Goal: Task Accomplishment & Management: Manage account settings

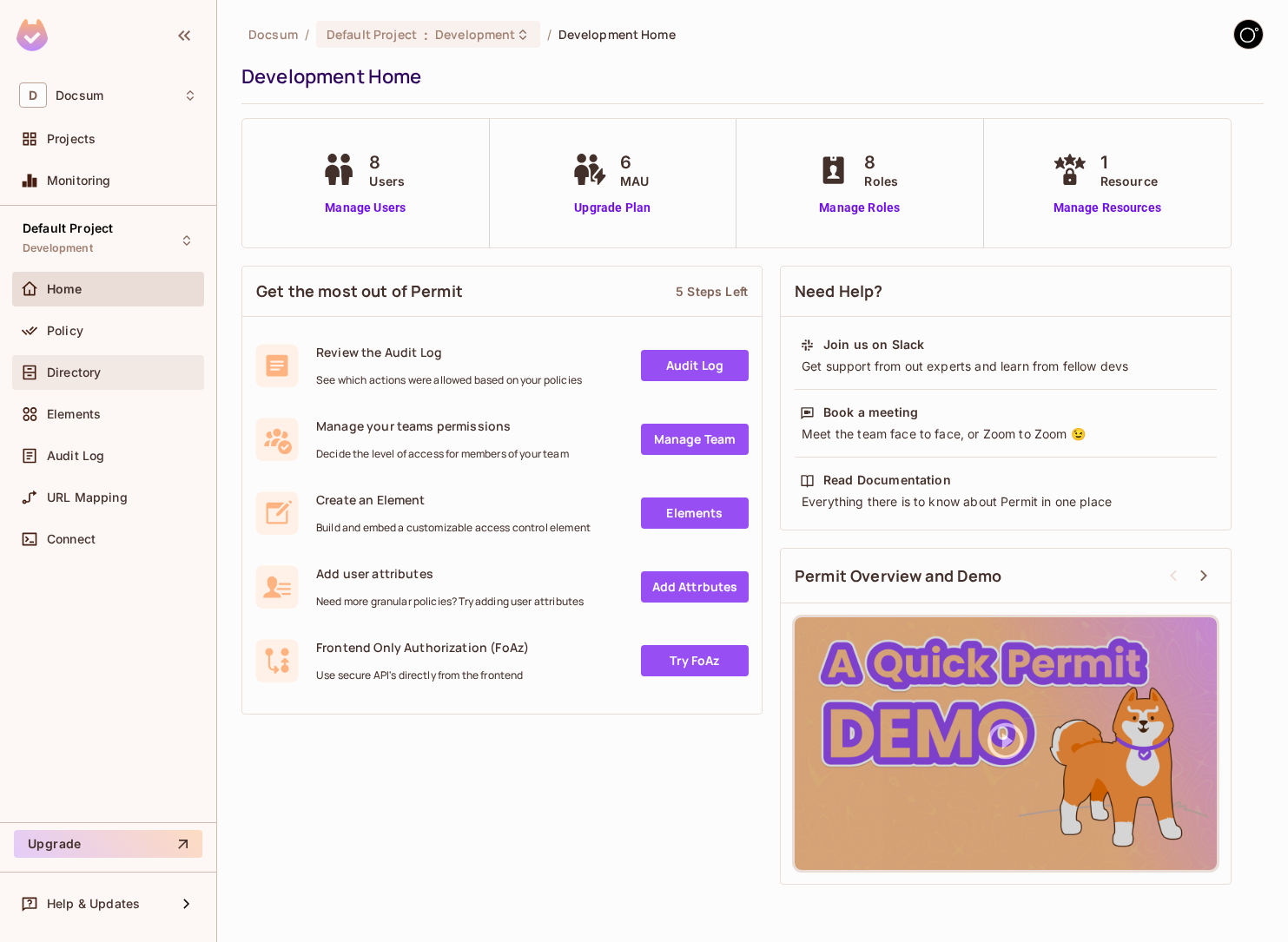
click at [92, 380] on div "Directory" at bounding box center [109, 373] width 178 height 21
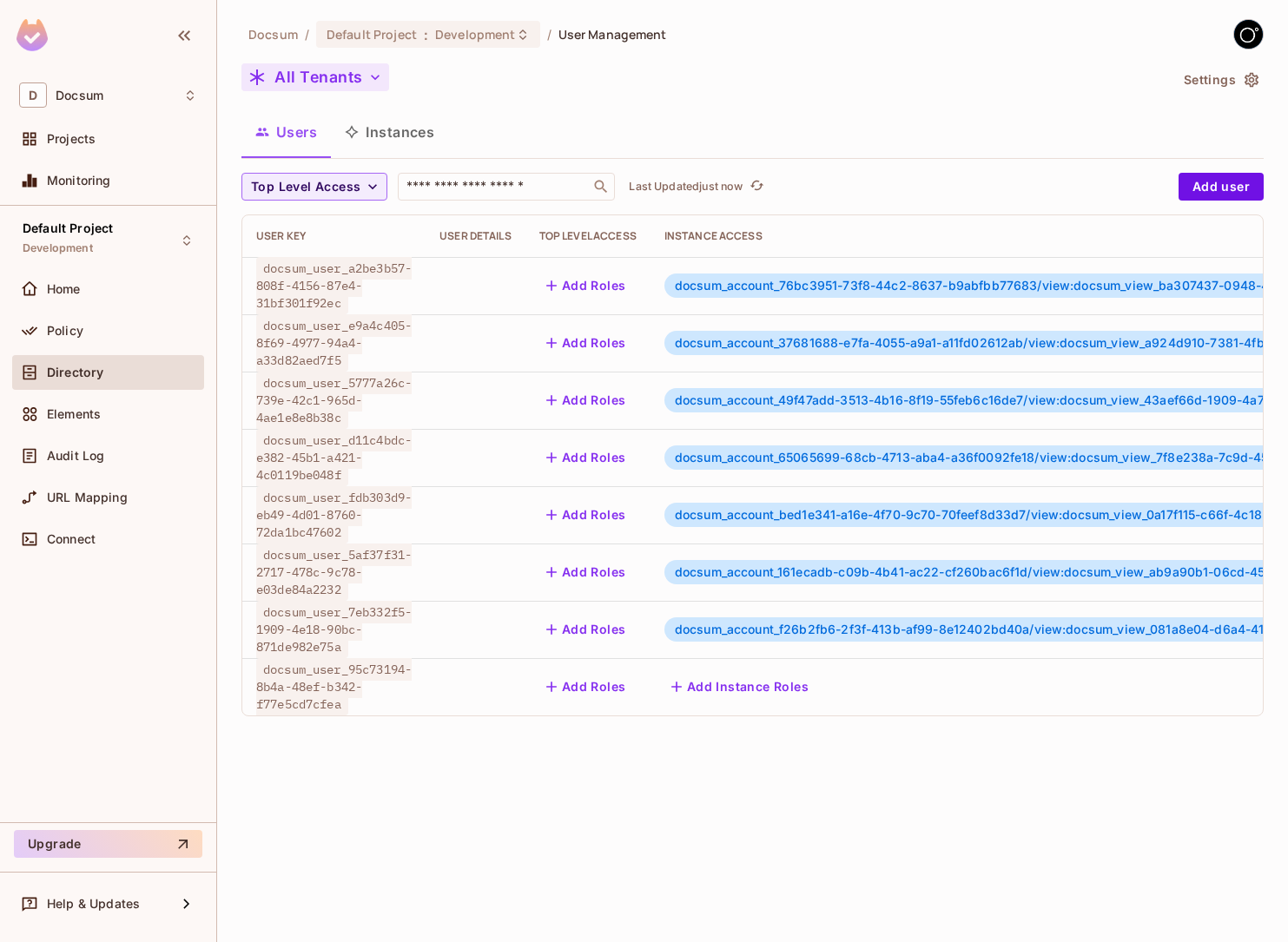
click at [354, 73] on button "All Tenants" at bounding box center [315, 77] width 147 height 28
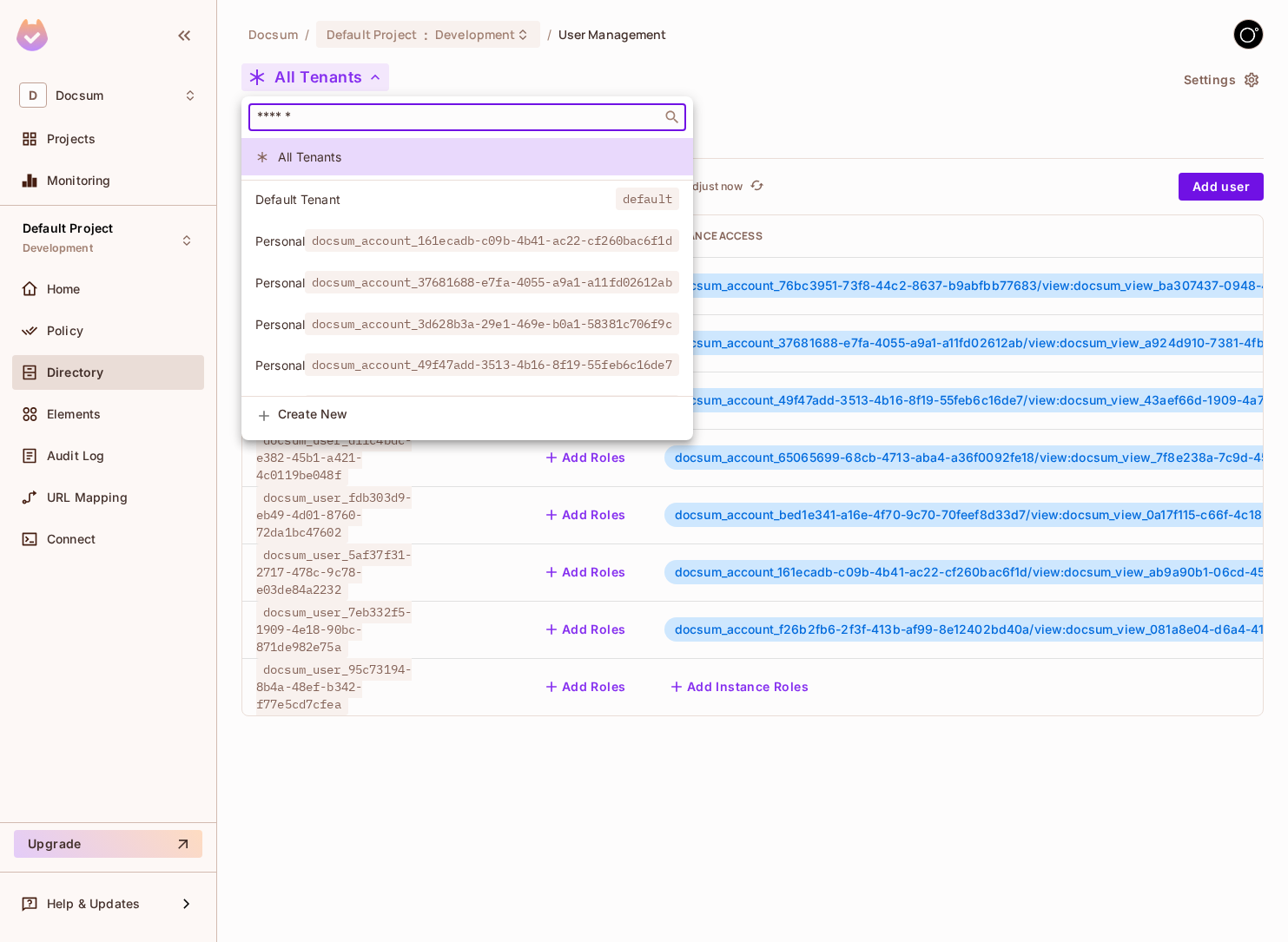
click at [330, 112] on input "text" at bounding box center [456, 117] width 403 height 17
paste input "**********"
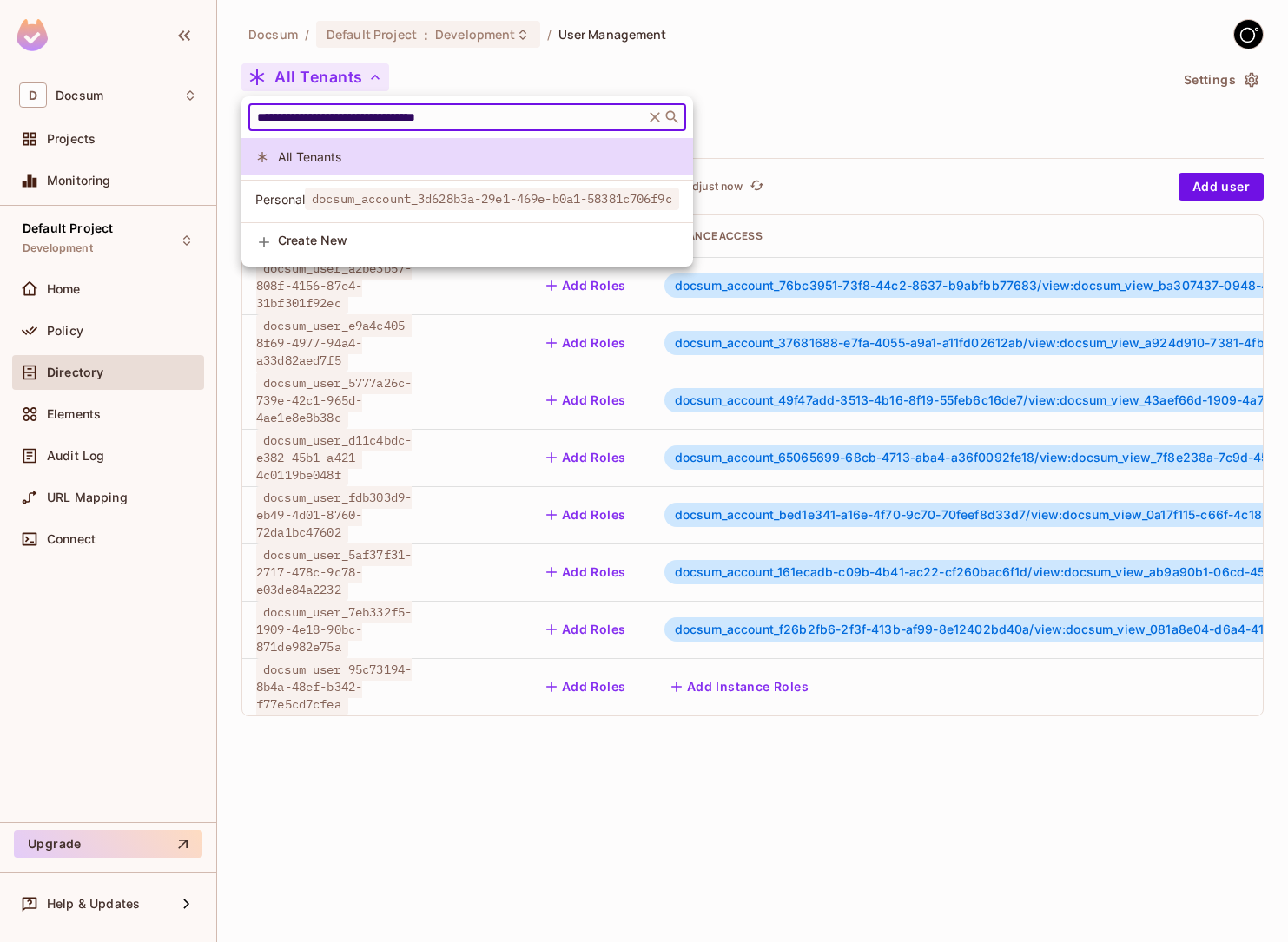
type input "**********"
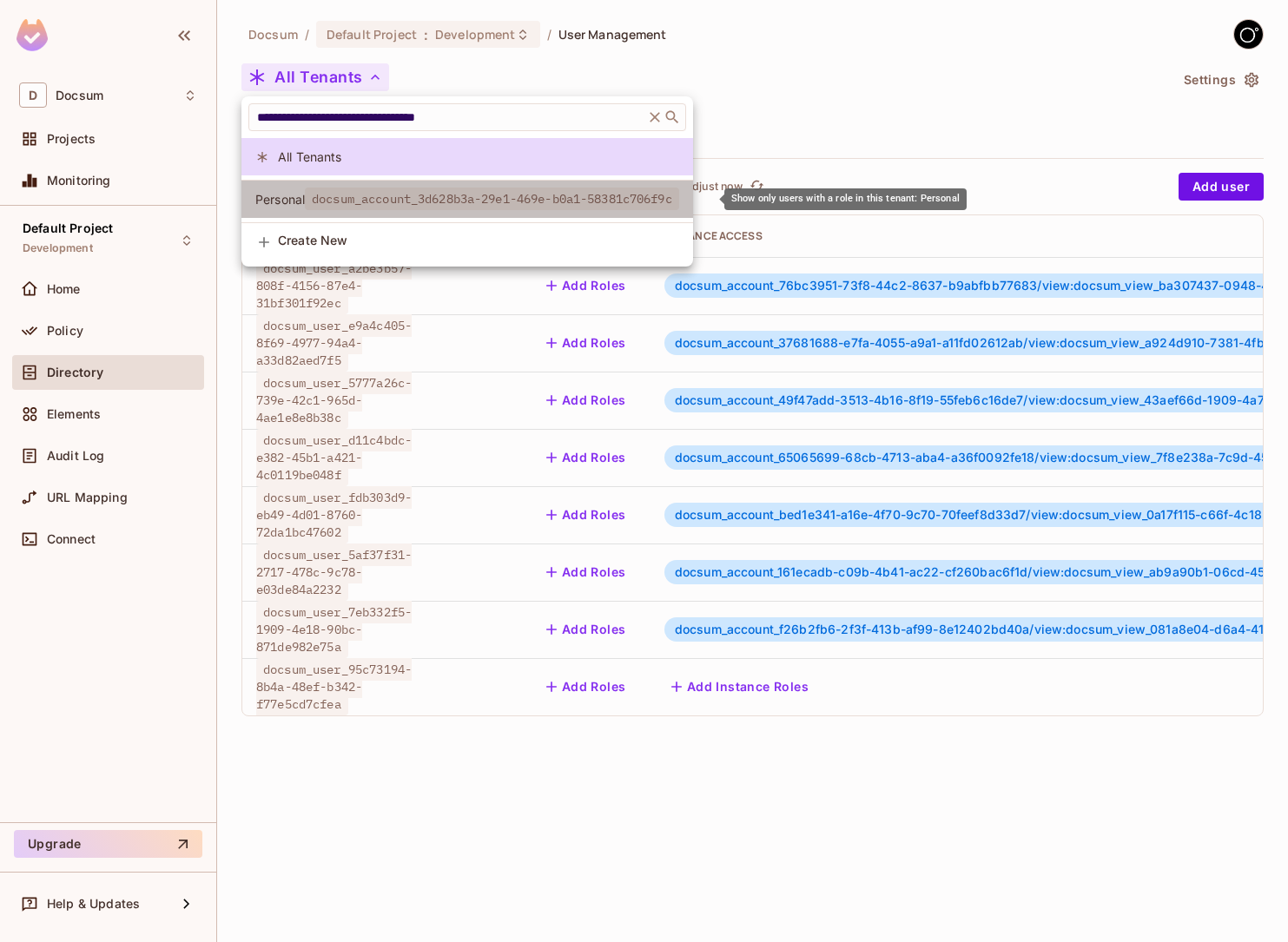
click at [364, 198] on span "docsum_account_3d628b3a-29e1-469e-b0a1-58381c706f9c" at bounding box center [491, 199] width 374 height 22
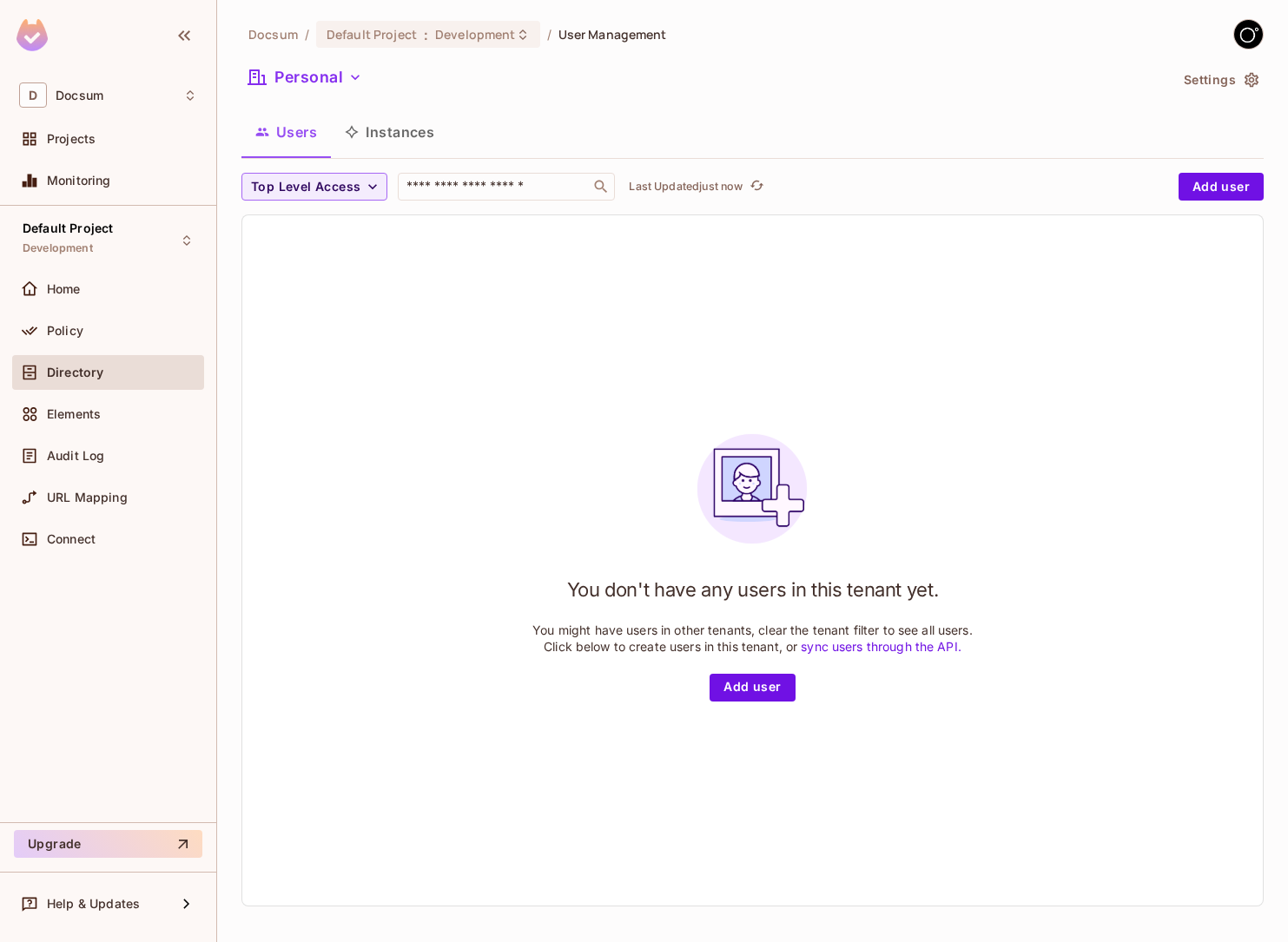
click at [411, 133] on button "Instances" at bounding box center [389, 132] width 117 height 44
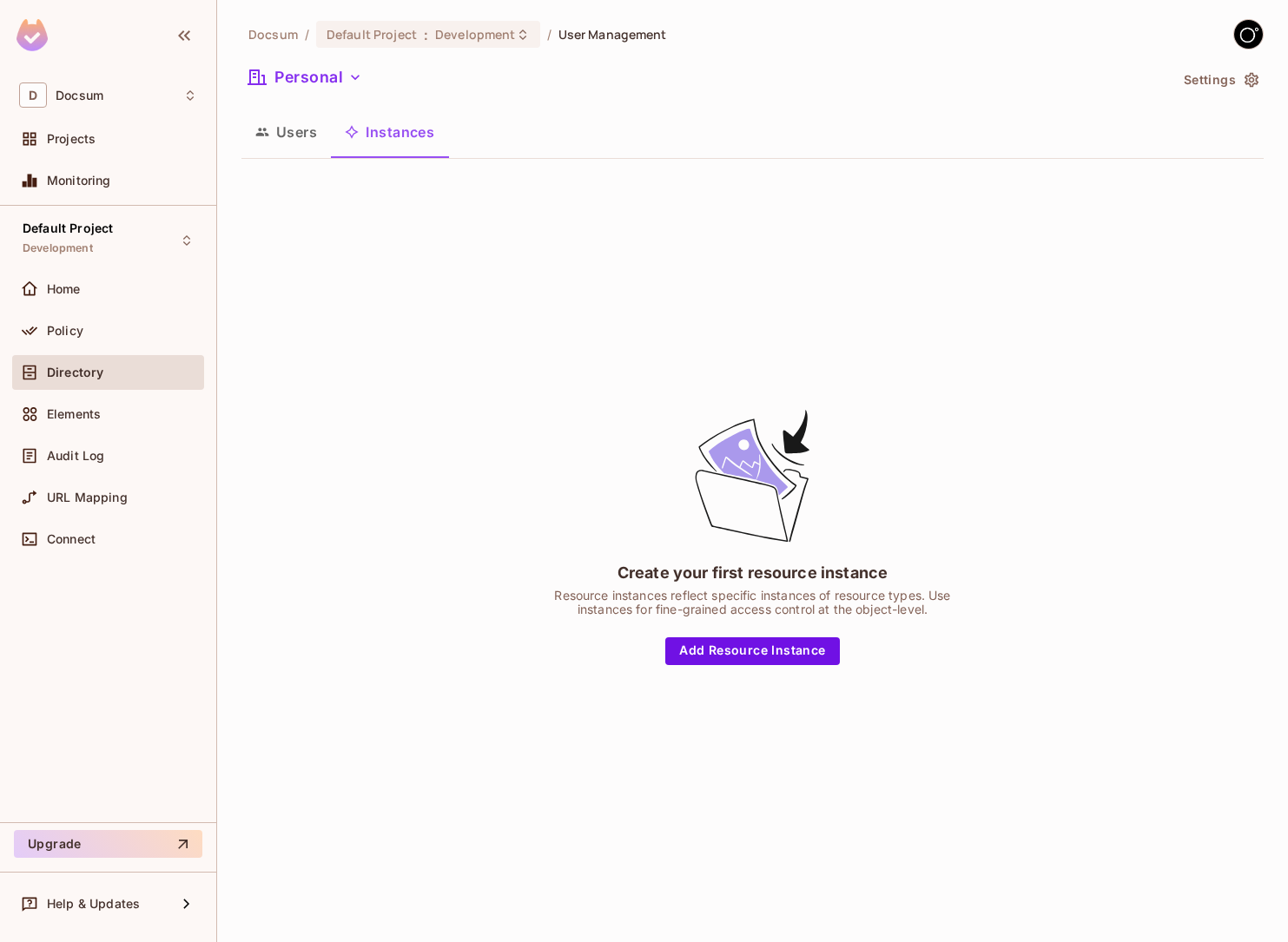
click at [317, 136] on button "Users" at bounding box center [286, 132] width 89 height 44
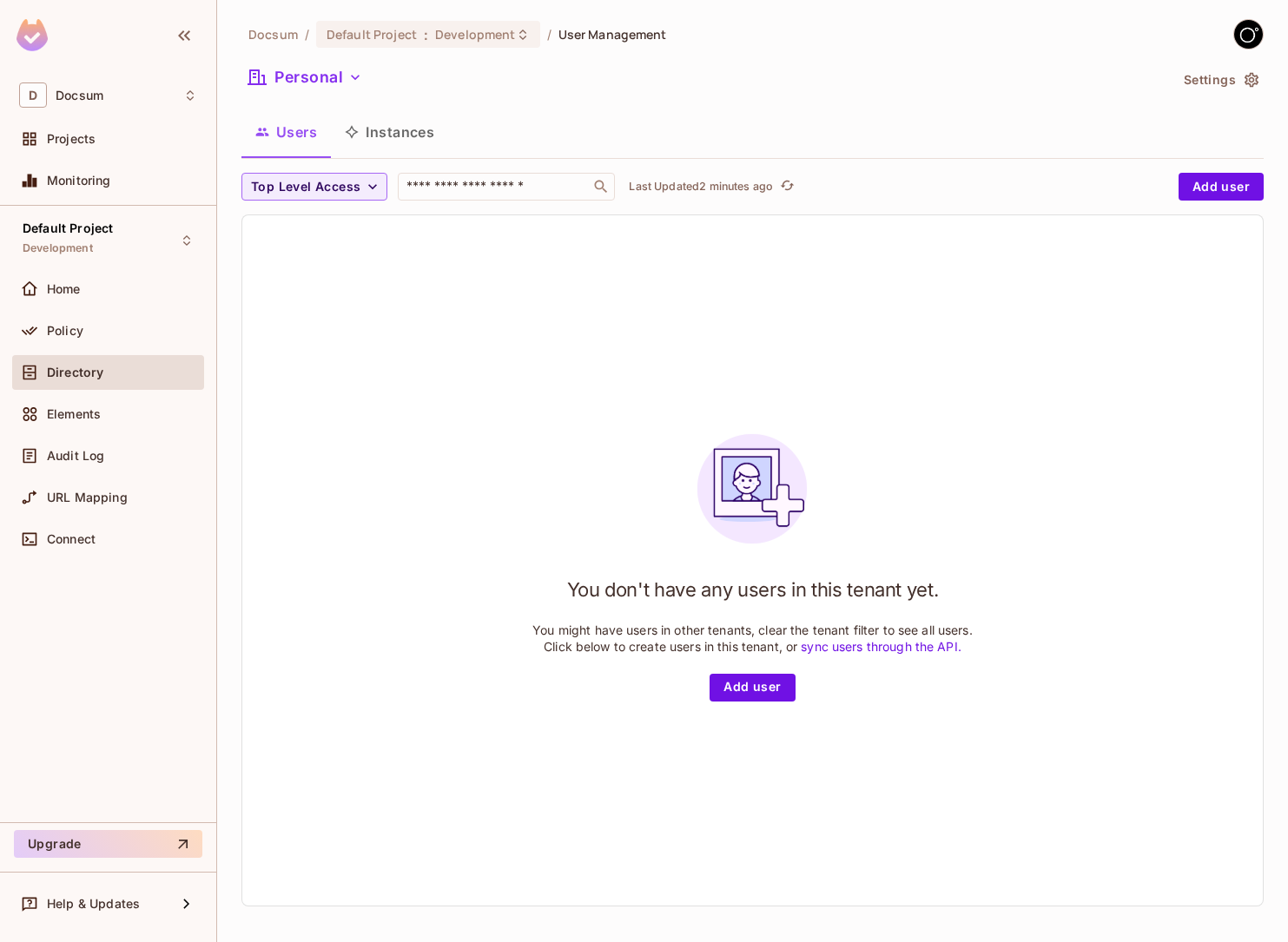
click at [587, 454] on div "You don't have any users in this tenant yet. You might have users in other tena…" at bounding box center [752, 561] width 440 height 281
click at [795, 179] on icon "refresh" at bounding box center [787, 185] width 15 height 15
click at [756, 190] on icon "refresh" at bounding box center [756, 185] width 15 height 15
click at [382, 135] on button "Instances" at bounding box center [389, 132] width 117 height 44
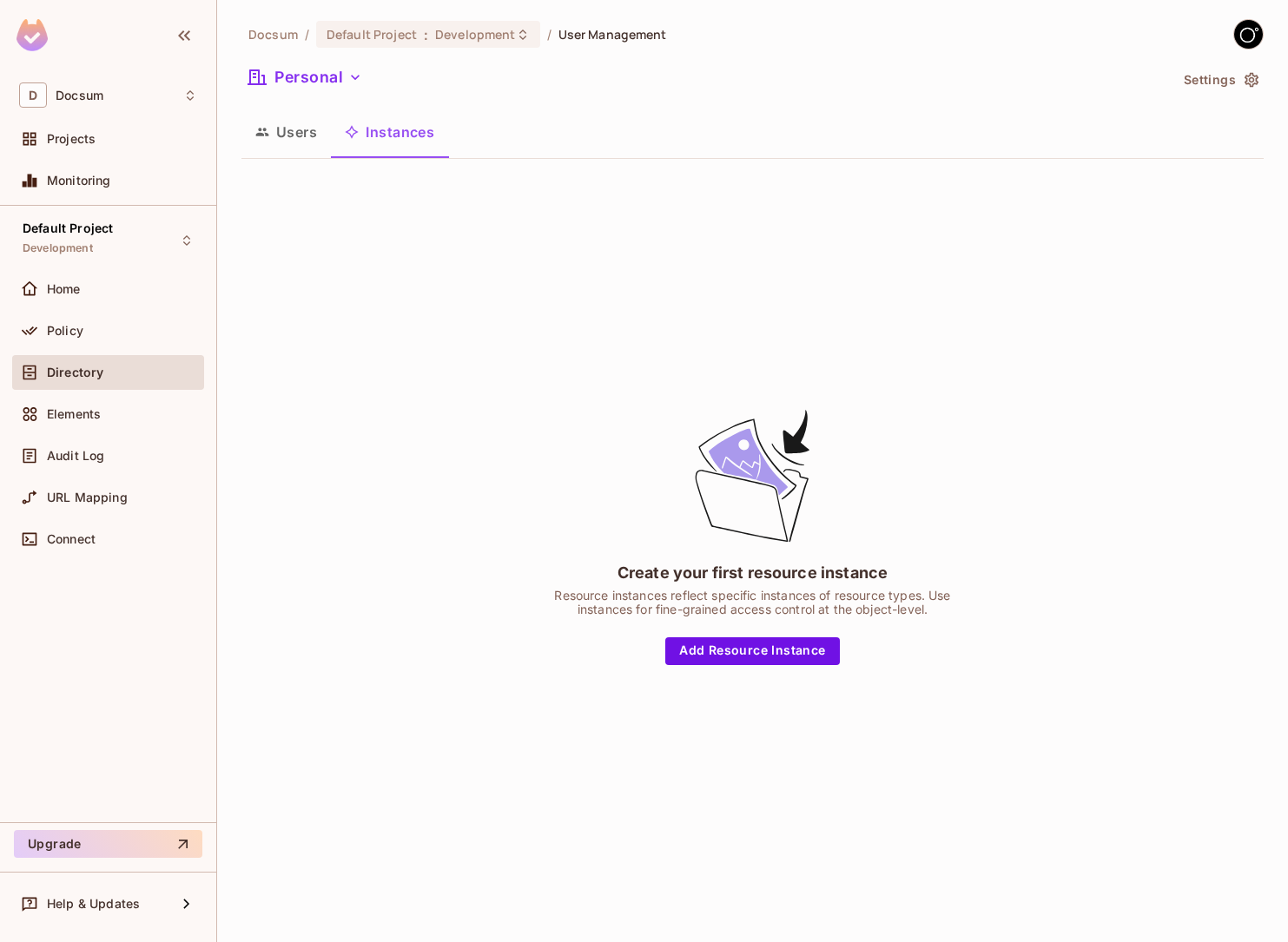
click at [304, 141] on button "Users" at bounding box center [286, 132] width 89 height 44
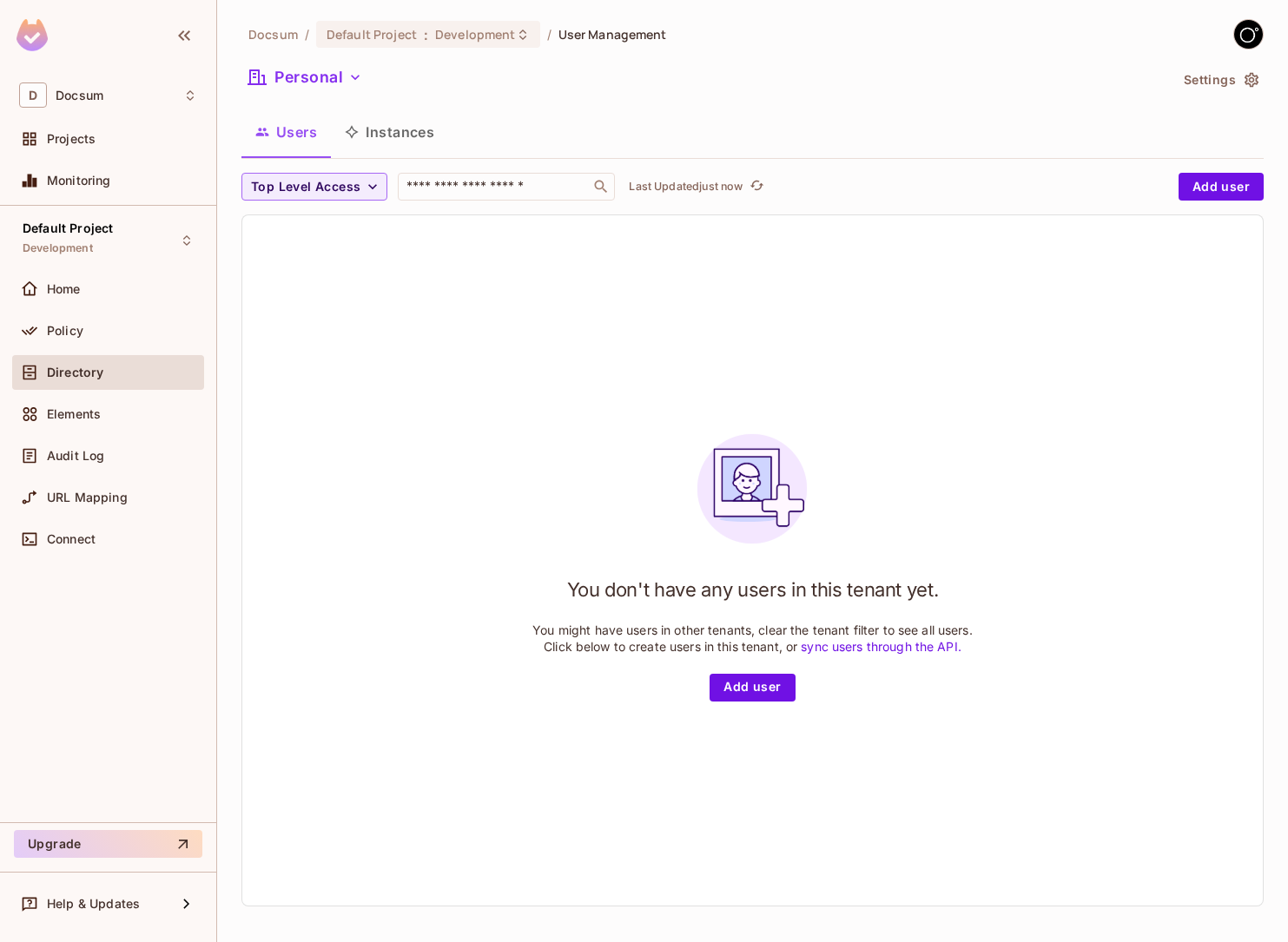
click at [485, 614] on div "You don't have any users in this tenant yet. You might have users in other tena…" at bounding box center [752, 560] width 1021 height 690
click at [403, 124] on button "Instances" at bounding box center [389, 132] width 117 height 44
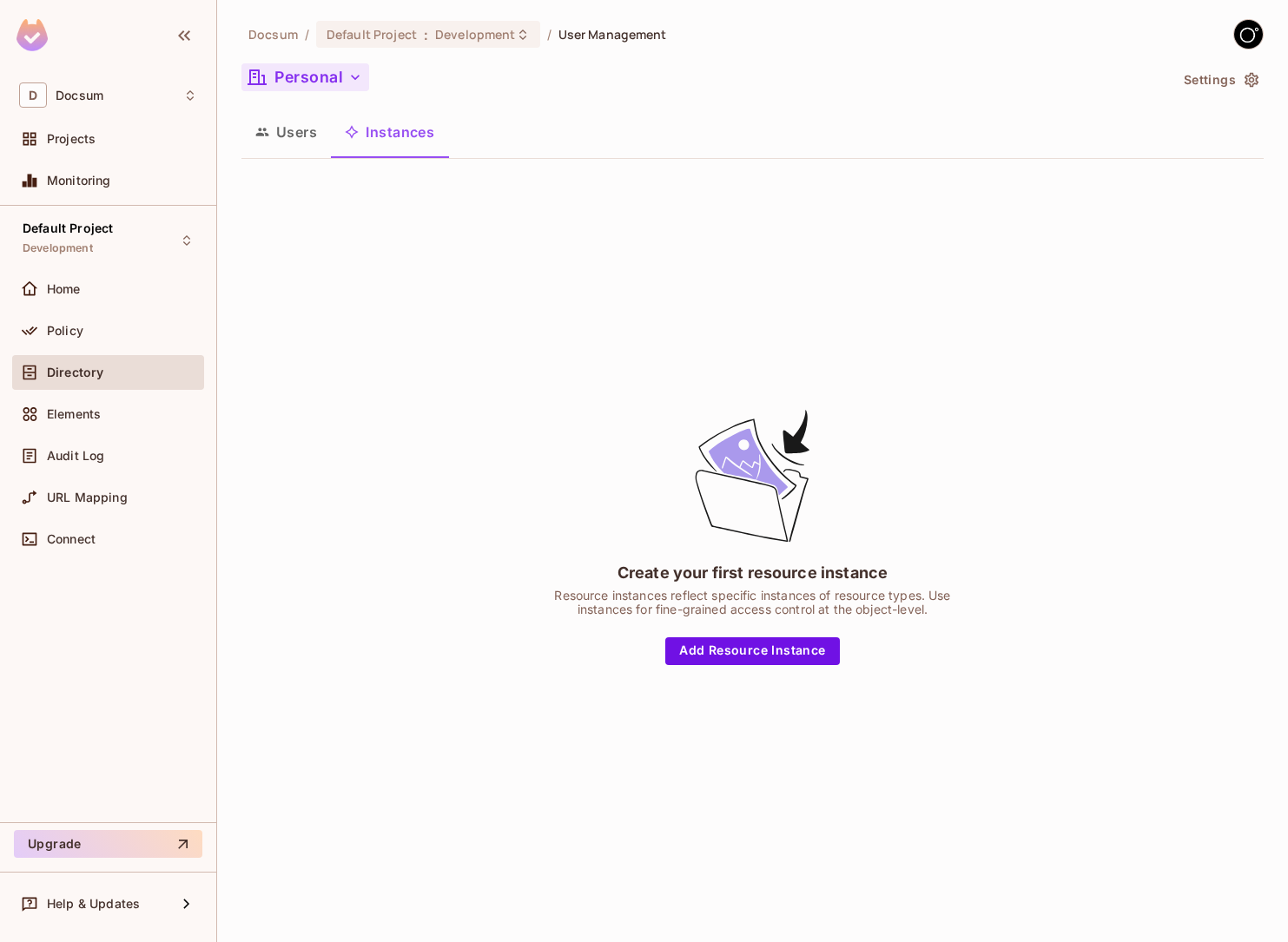
click at [335, 78] on button "Personal" at bounding box center [305, 77] width 128 height 28
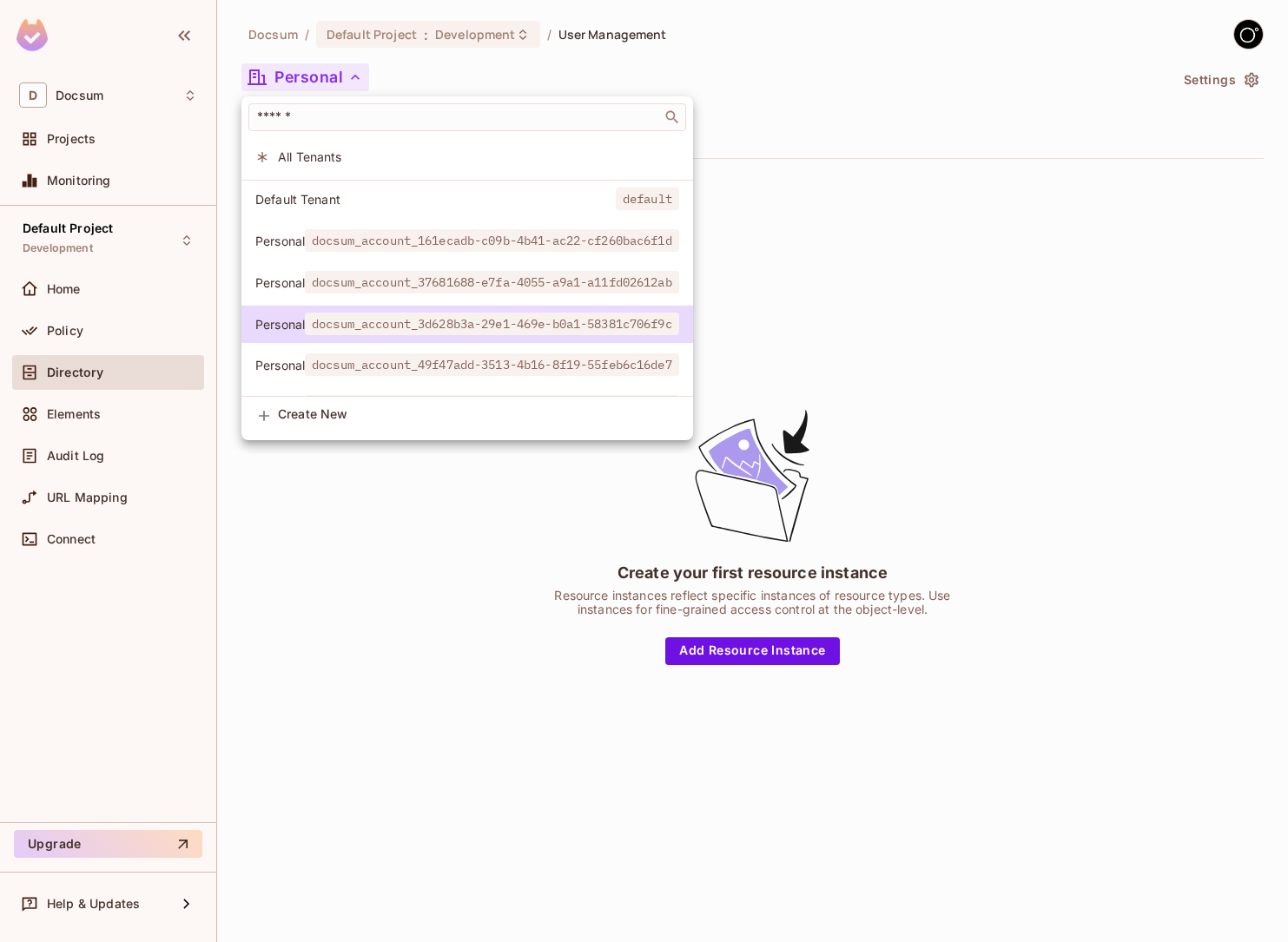
click at [755, 212] on div at bounding box center [644, 471] width 1288 height 942
